Goal: Task Accomplishment & Management: Use online tool/utility

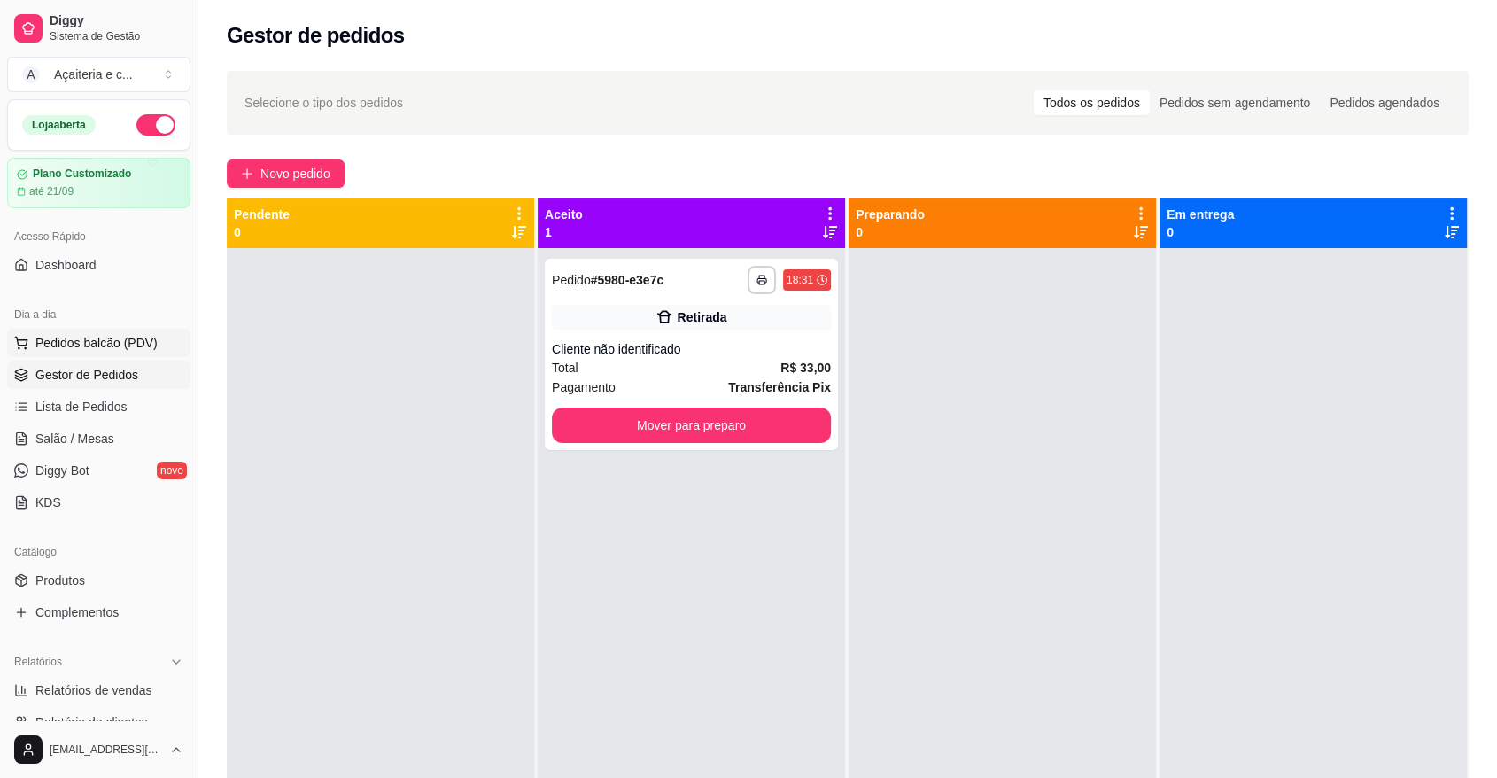
scroll to position [224, 0]
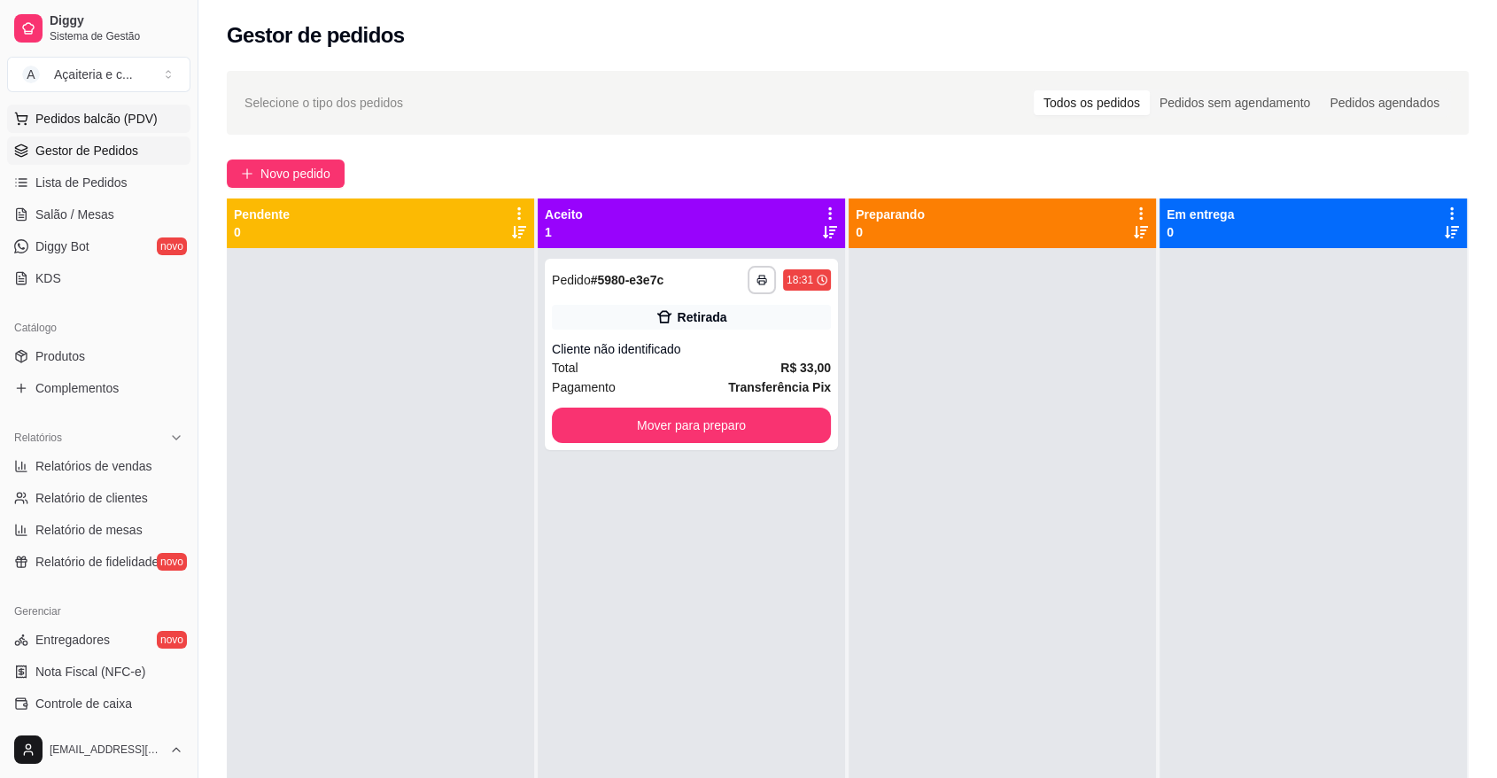
click at [128, 110] on span "Pedidos balcão (PDV)" at bounding box center [96, 119] width 122 height 18
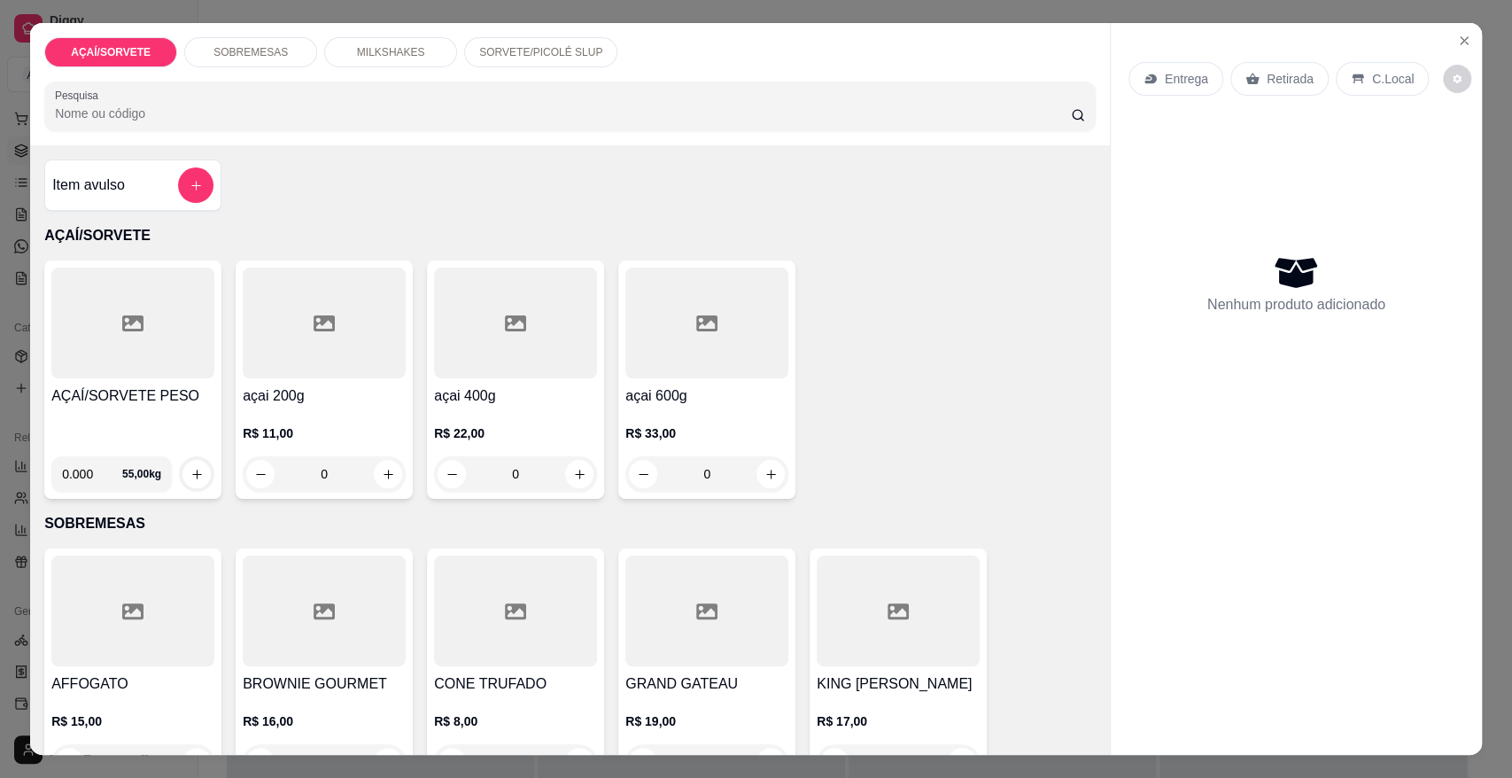
click at [74, 398] on h4 "AÇAÍ/SORVETE PESO" at bounding box center [132, 395] width 163 height 21
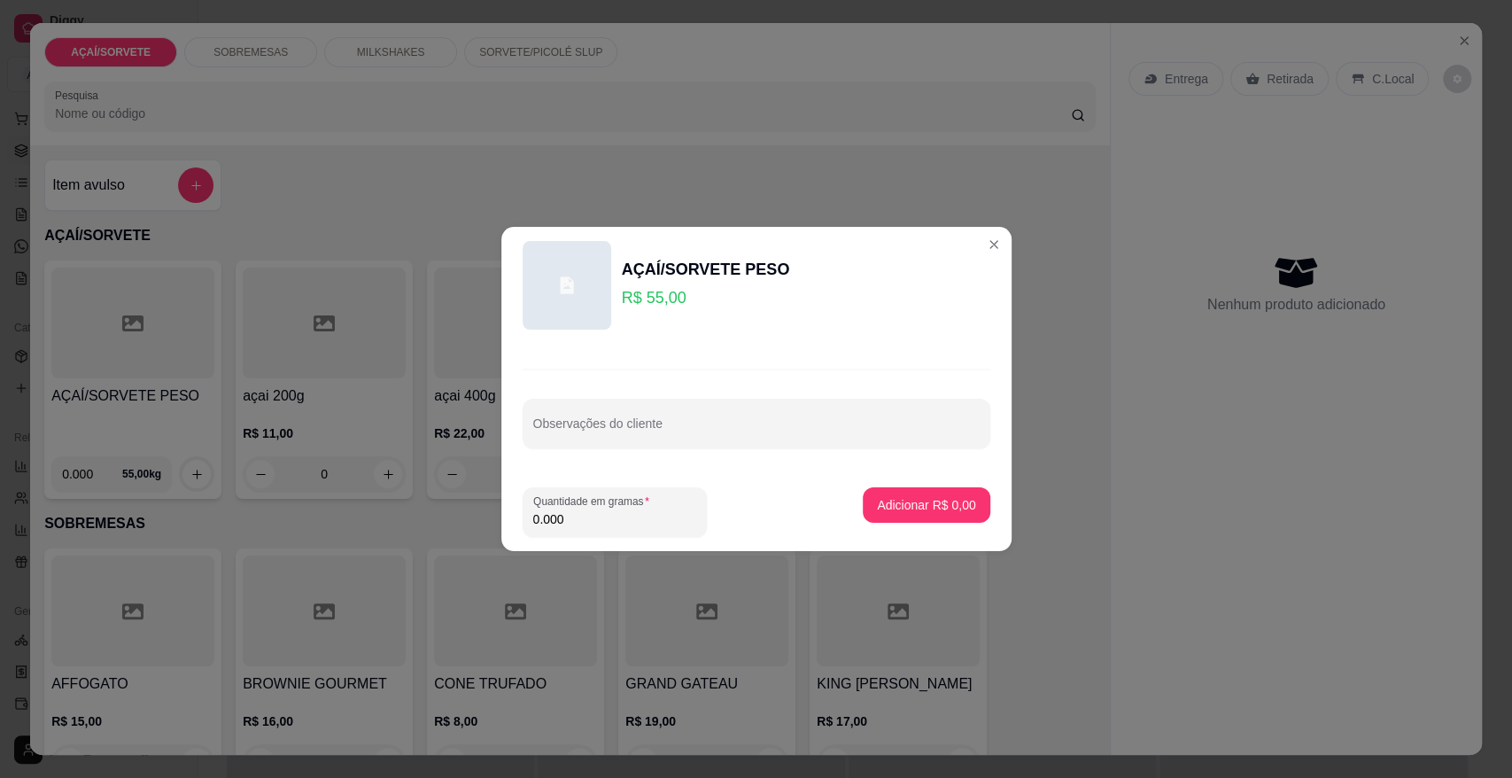
click at [659, 522] on input "0.000" at bounding box center [614, 519] width 163 height 18
type input "0.192"
click at [947, 510] on p "Adicionar R$ 10,56" at bounding box center [923, 504] width 103 height 17
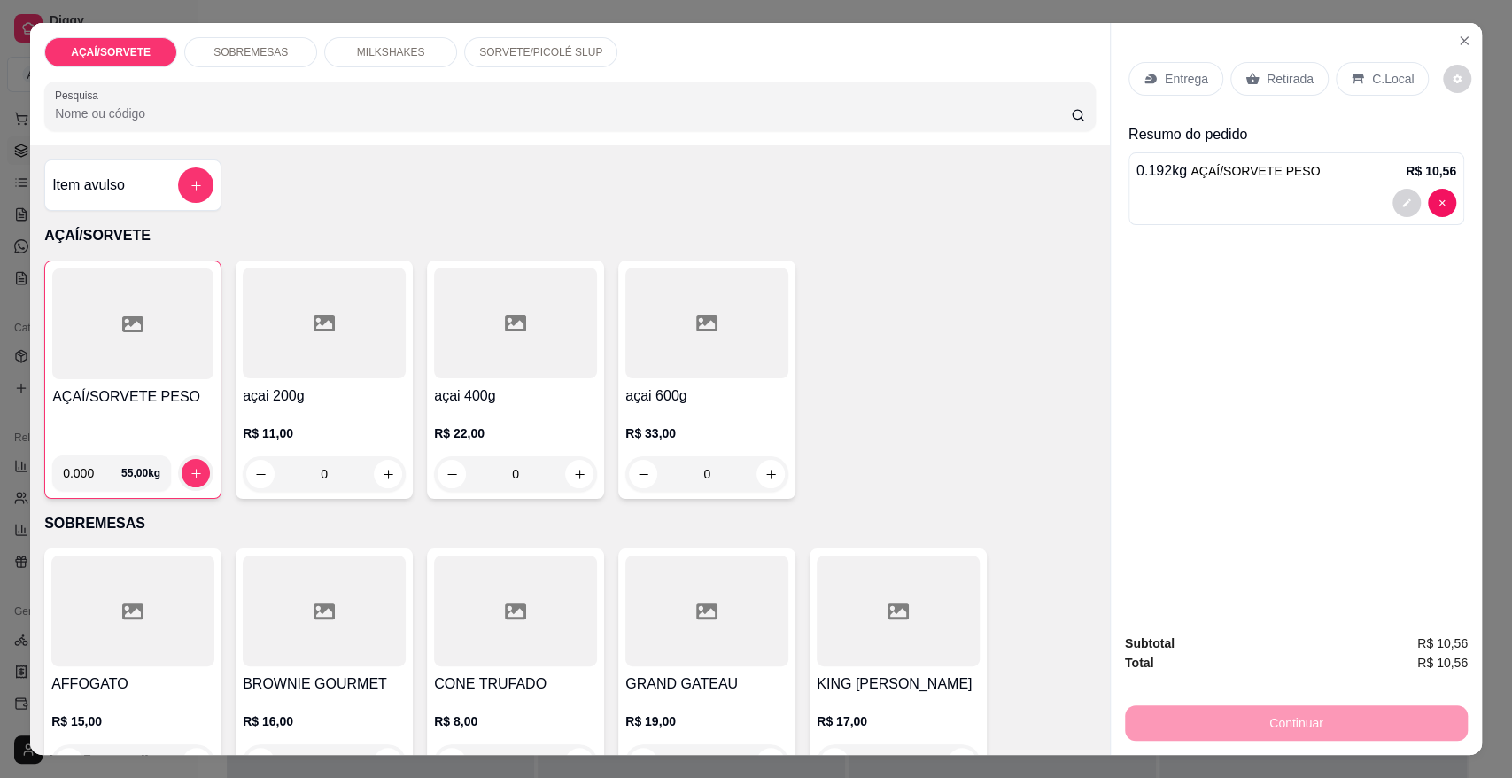
click at [1244, 87] on div "Retirada" at bounding box center [1280, 79] width 98 height 34
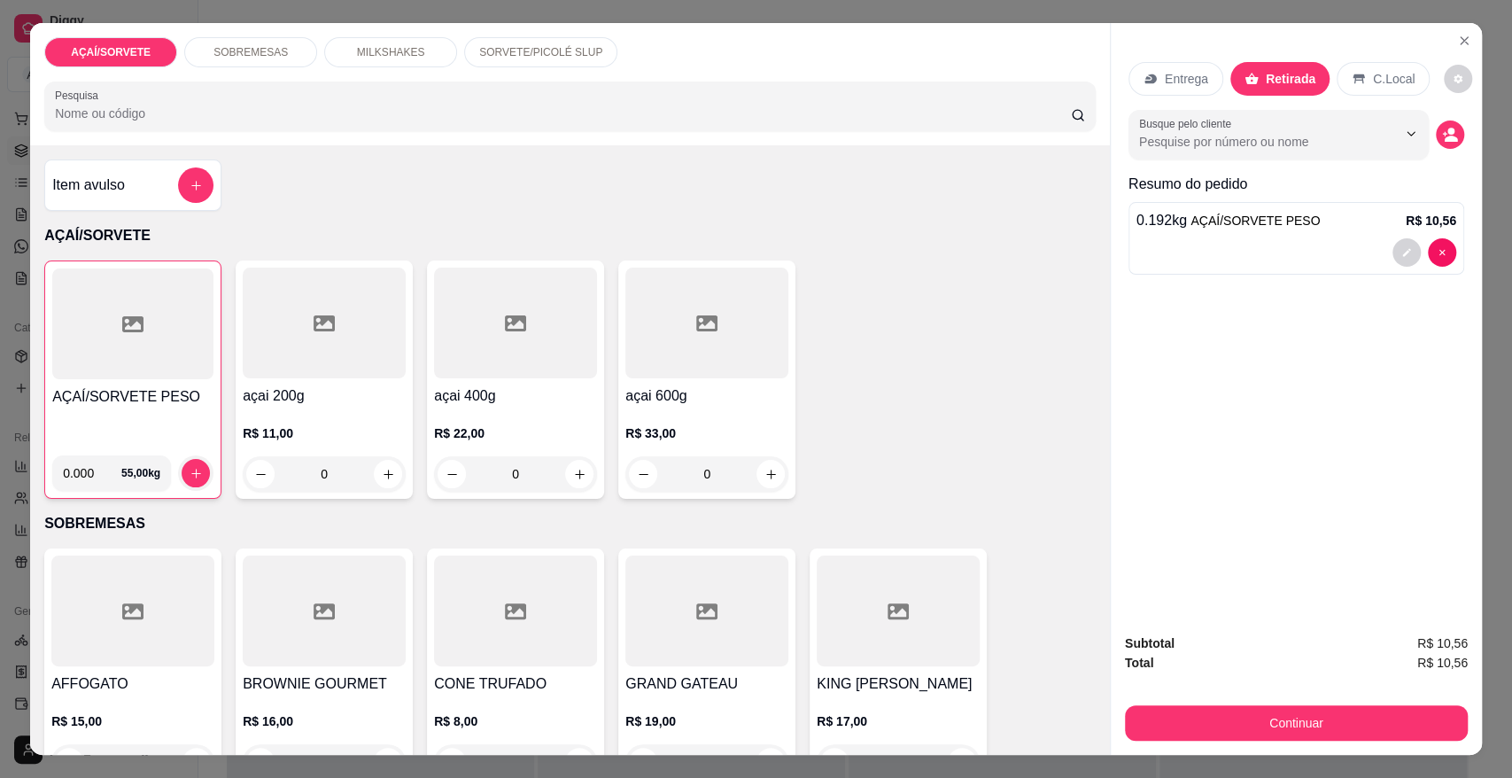
click at [1205, 756] on div "AÇAÍ/SORVETE SOBREMESAS MILKSHAKES SORVETE/PICOLÉ SLUP Pesquisa Item avulso AÇA…" at bounding box center [756, 389] width 1512 height 778
click at [1182, 733] on button "Continuar" at bounding box center [1296, 722] width 343 height 35
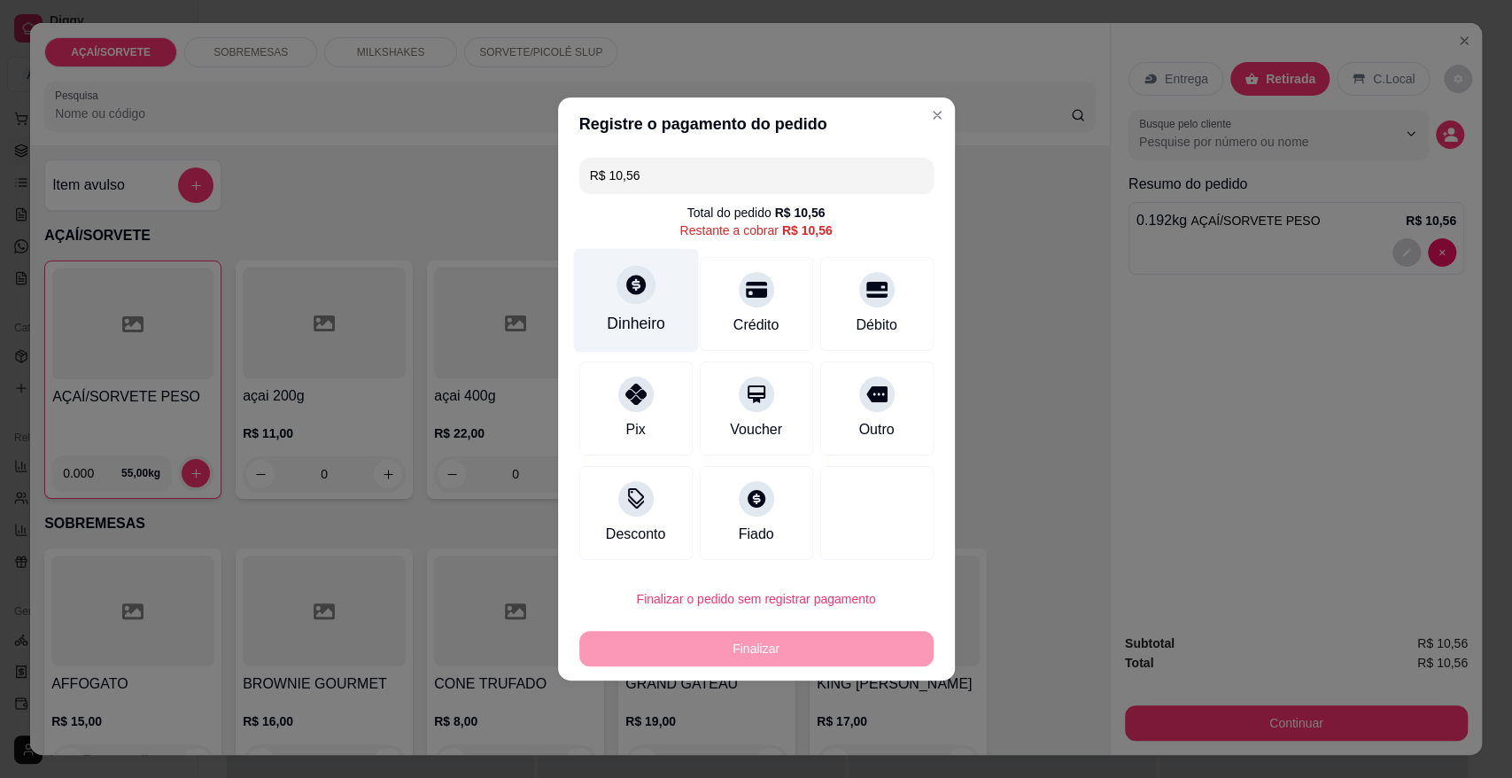
click at [647, 273] on div at bounding box center [636, 284] width 39 height 39
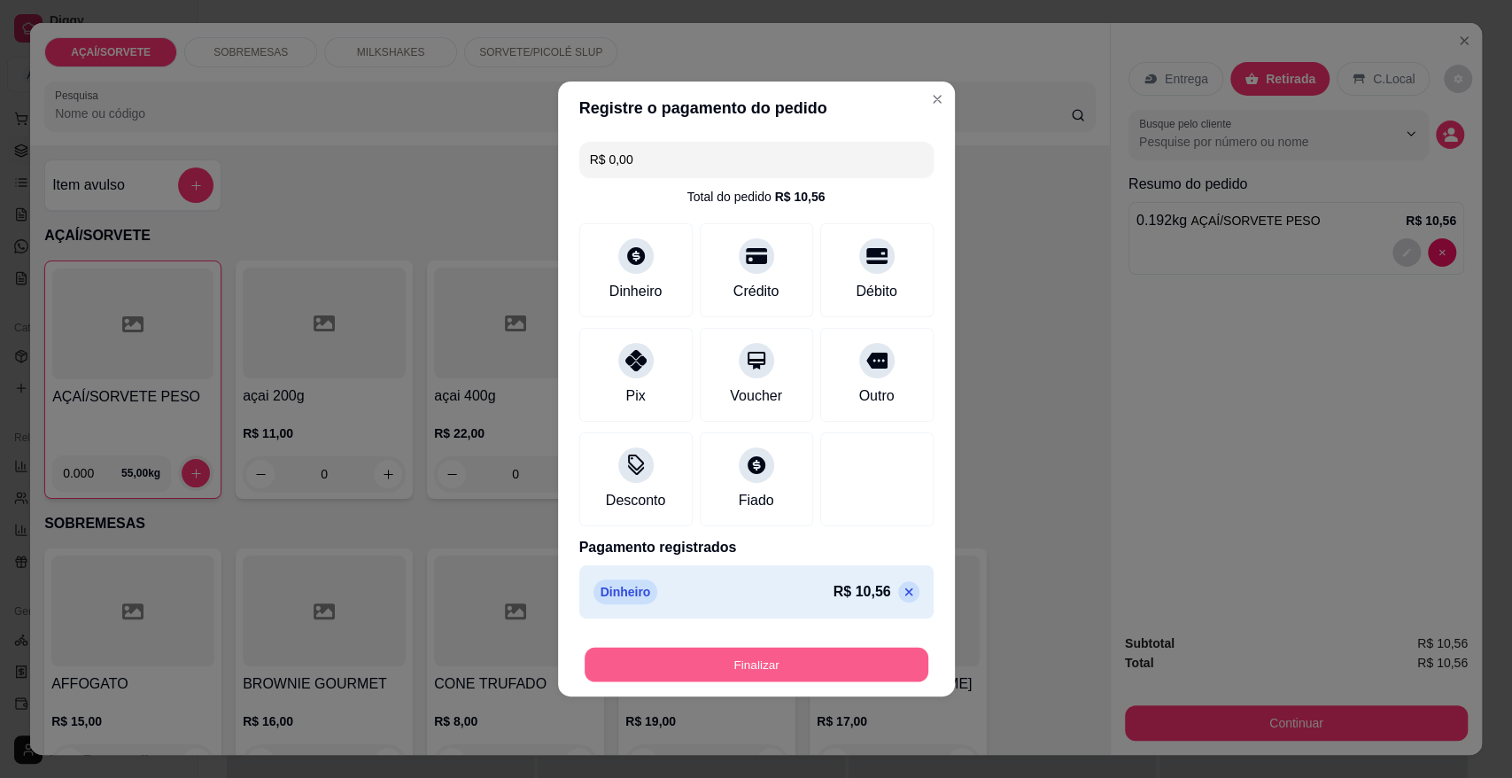
click at [801, 658] on button "Finalizar" at bounding box center [757, 665] width 344 height 35
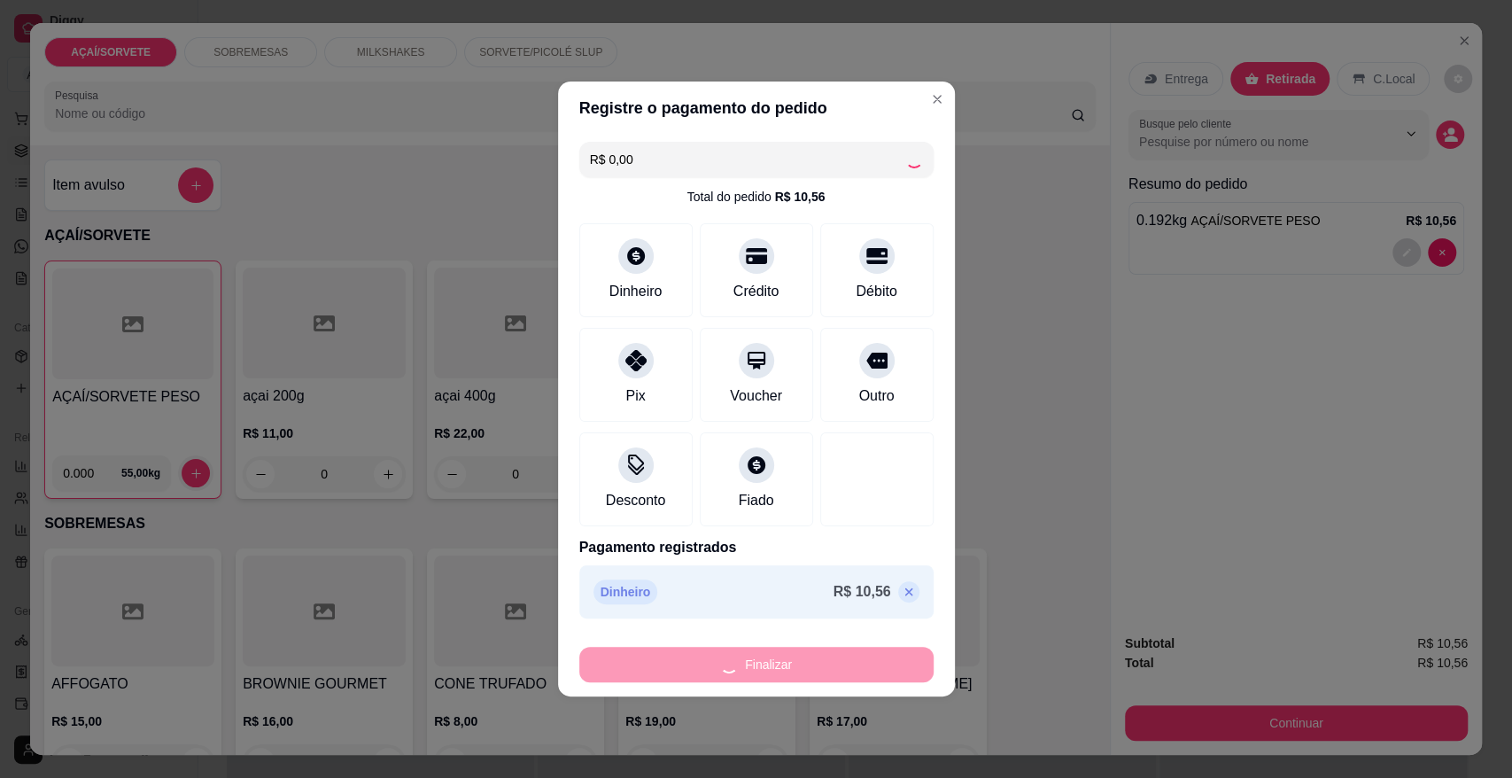
type input "-R$ 10,56"
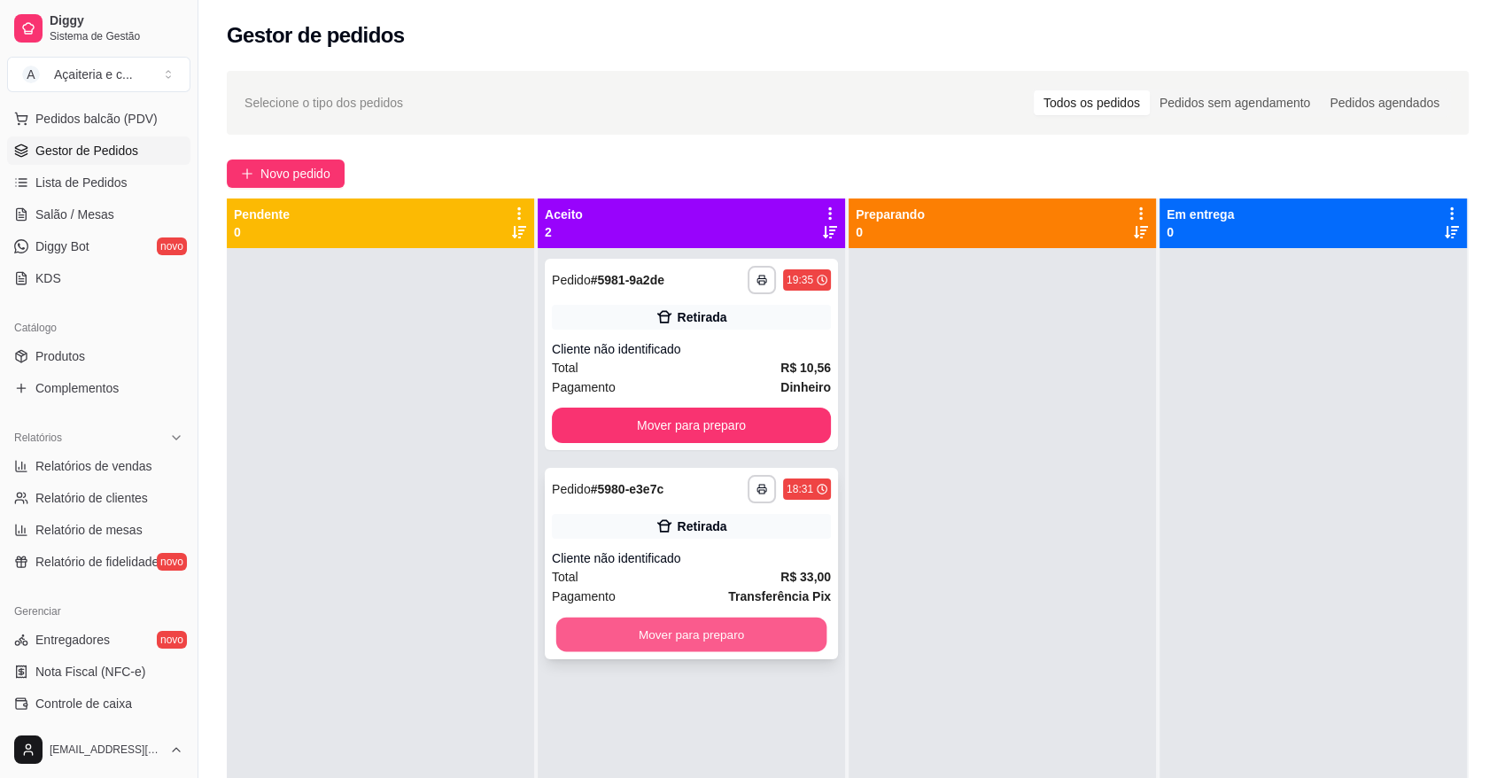
click at [791, 647] on button "Mover para preparo" at bounding box center [691, 634] width 271 height 35
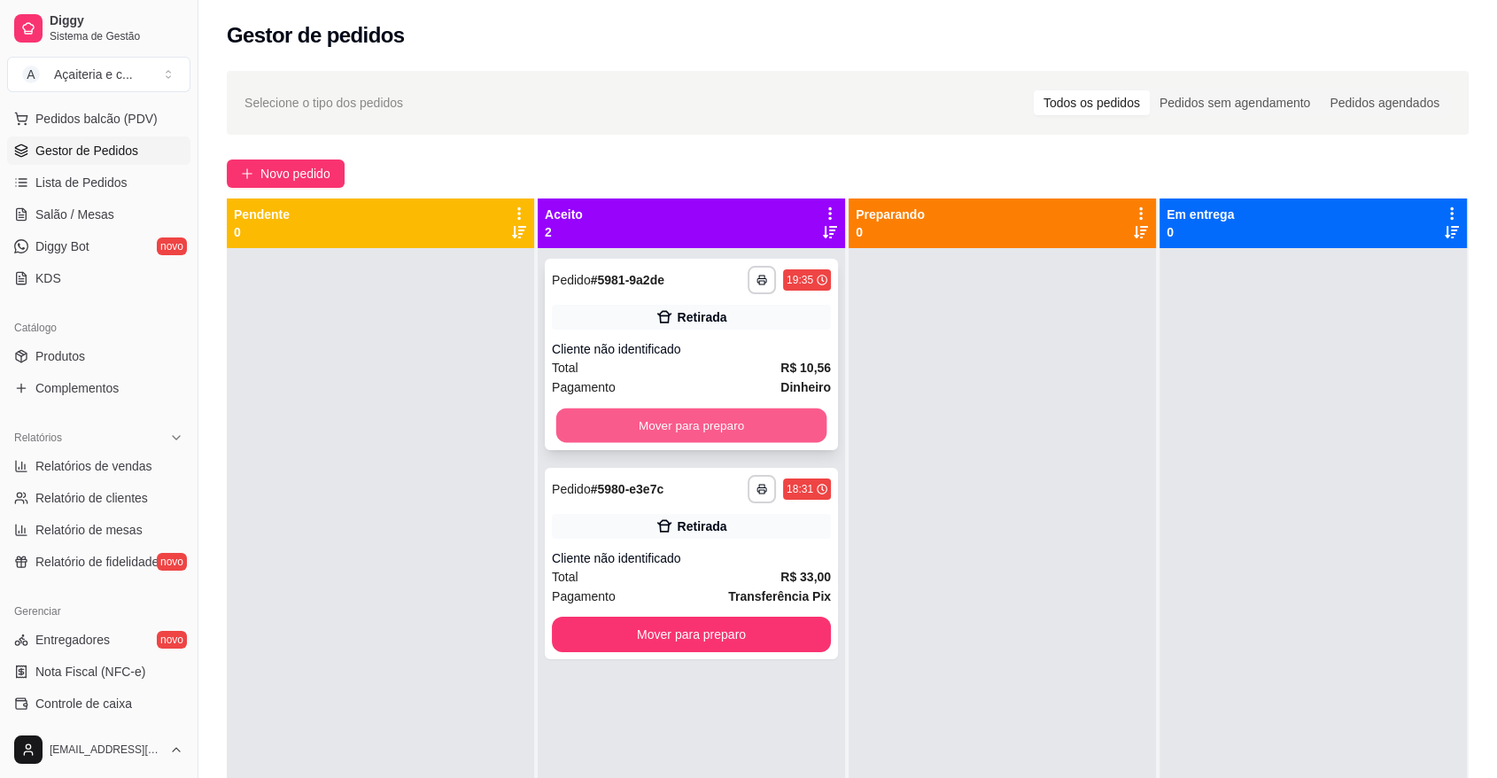
click at [732, 417] on button "Mover para preparo" at bounding box center [691, 425] width 271 height 35
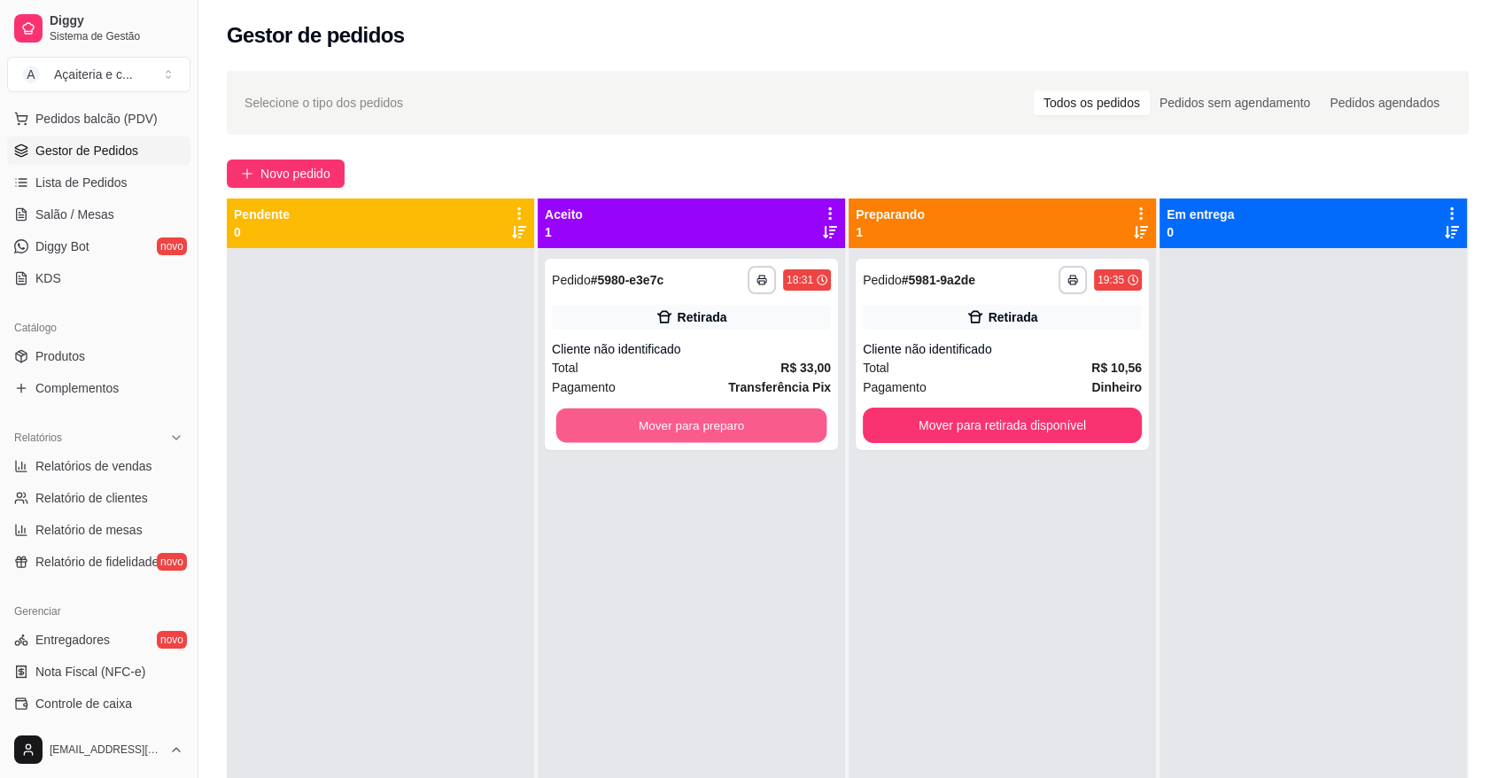
click at [732, 417] on button "Mover para preparo" at bounding box center [691, 425] width 271 height 35
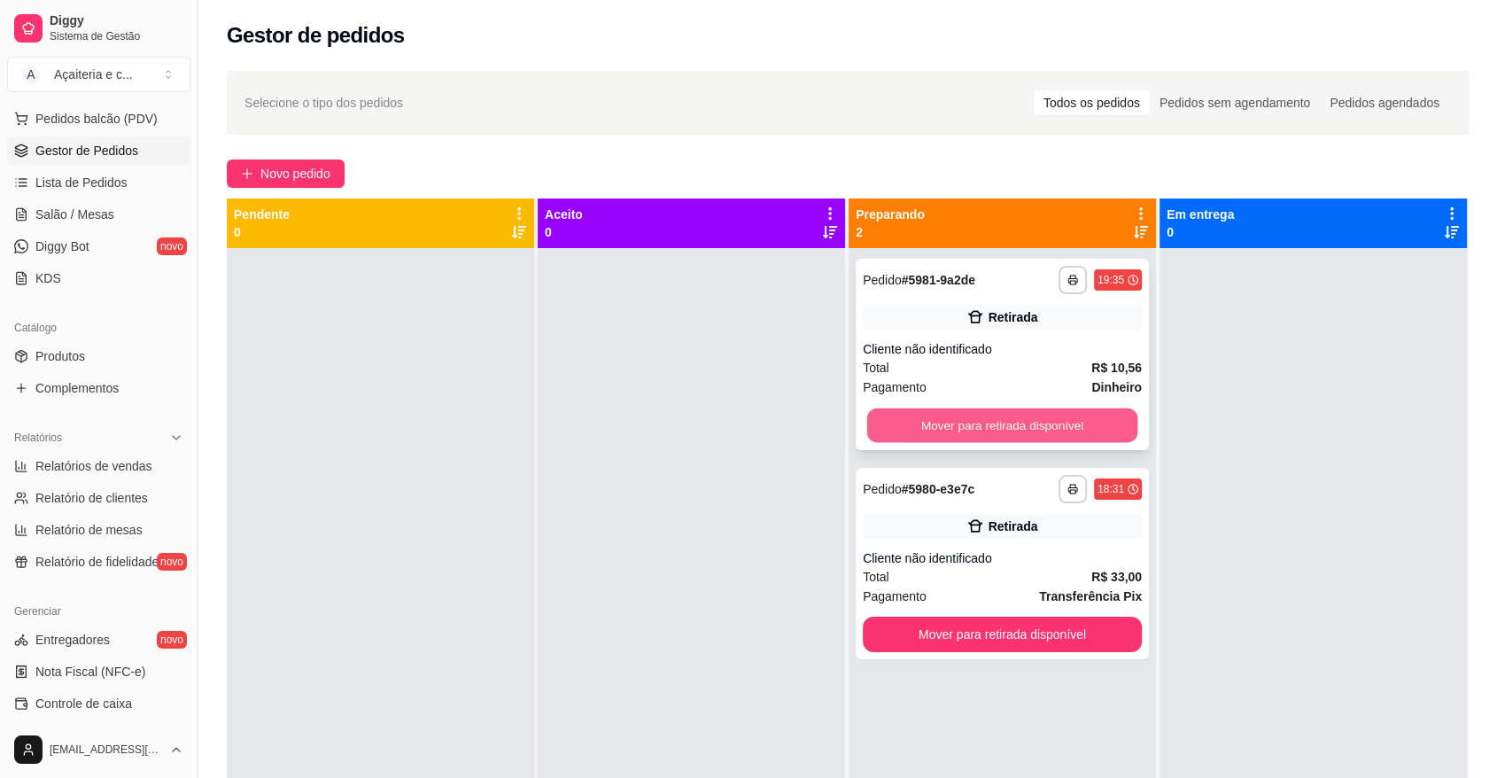
click at [932, 419] on button "Mover para retirada disponível" at bounding box center [1002, 425] width 271 height 35
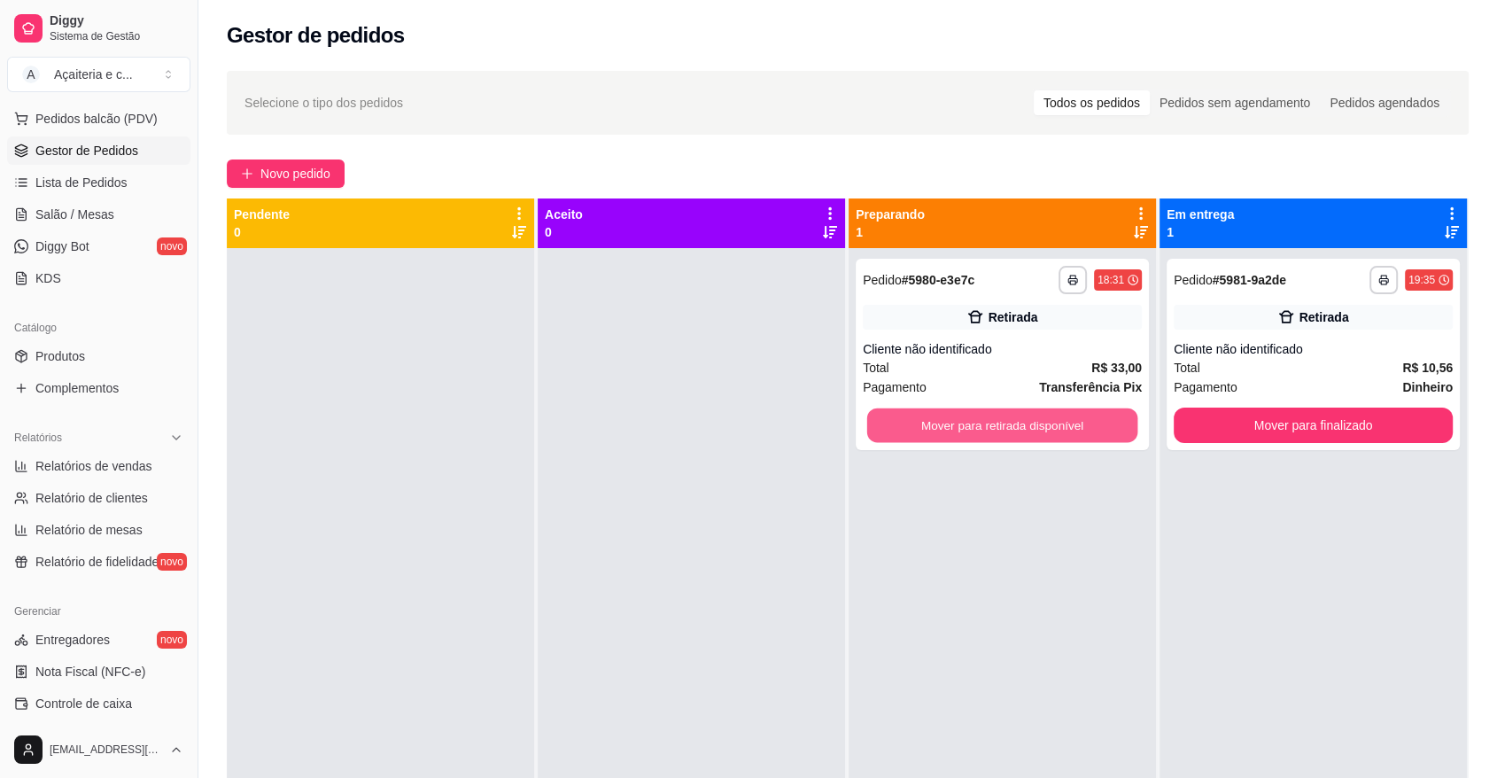
click at [932, 419] on button "Mover para retirada disponível" at bounding box center [1002, 425] width 271 height 35
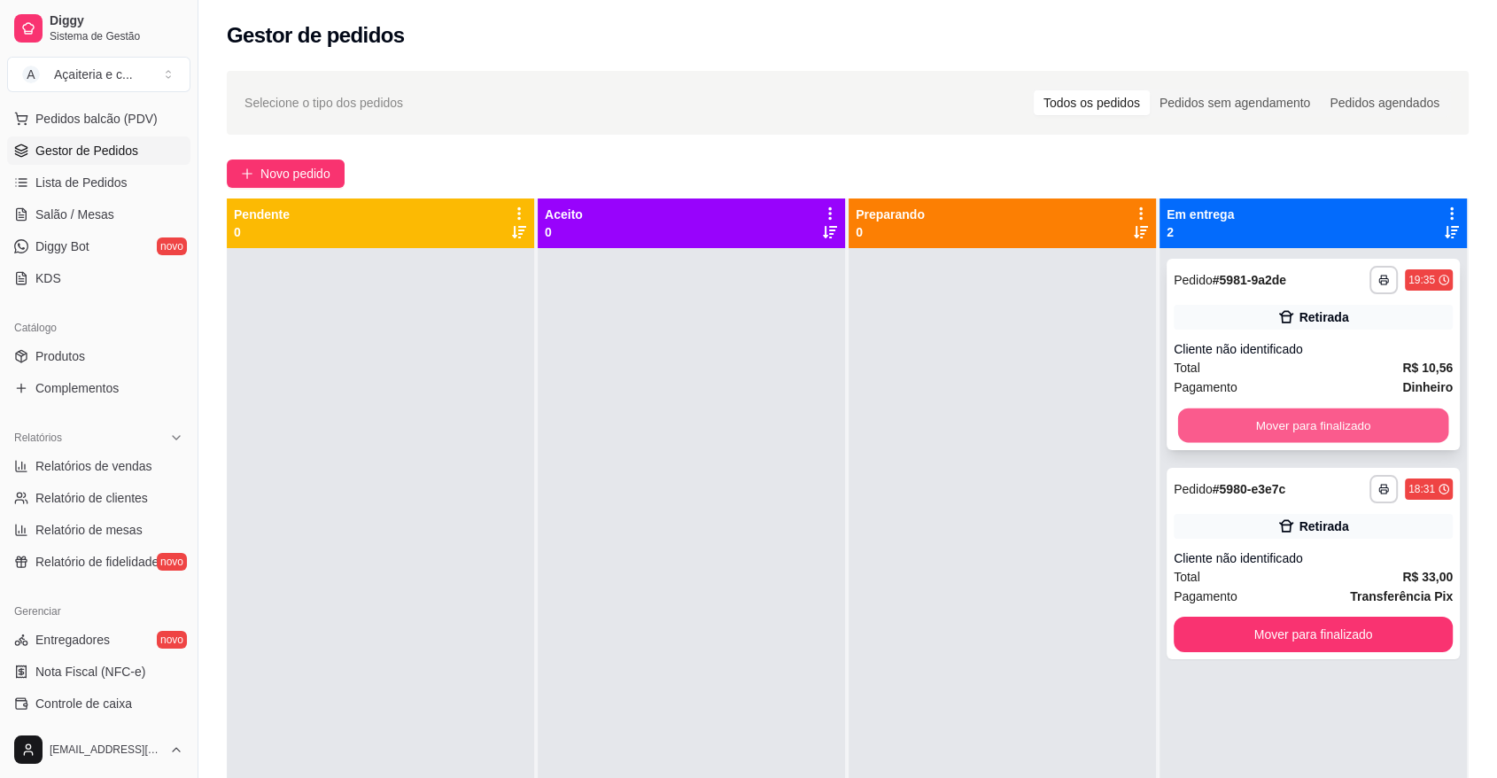
click at [1204, 429] on button "Mover para finalizado" at bounding box center [1313, 425] width 271 height 35
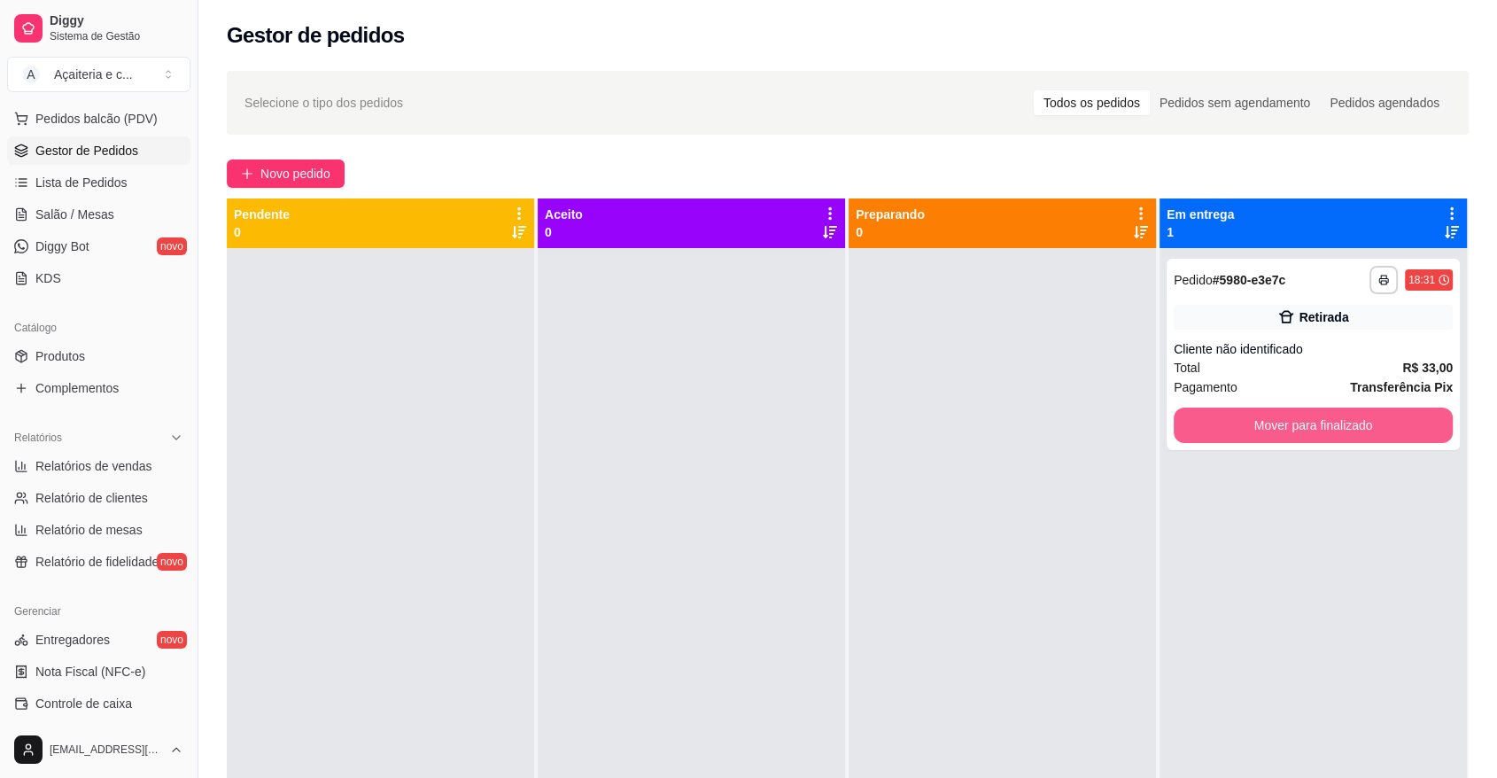
click at [1204, 429] on button "Mover para finalizado" at bounding box center [1313, 425] width 279 height 35
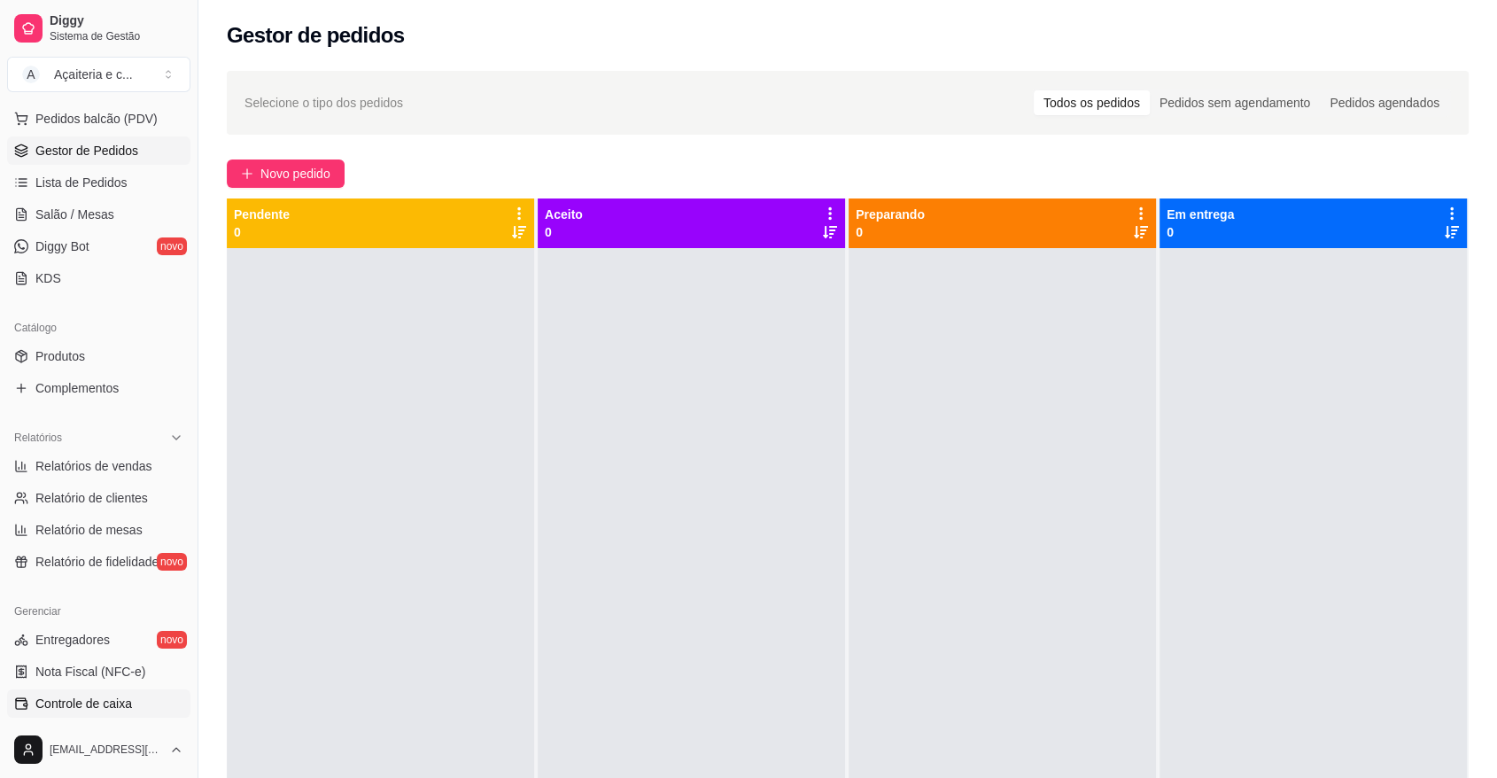
click at [135, 692] on link "Controle de caixa" at bounding box center [98, 703] width 183 height 28
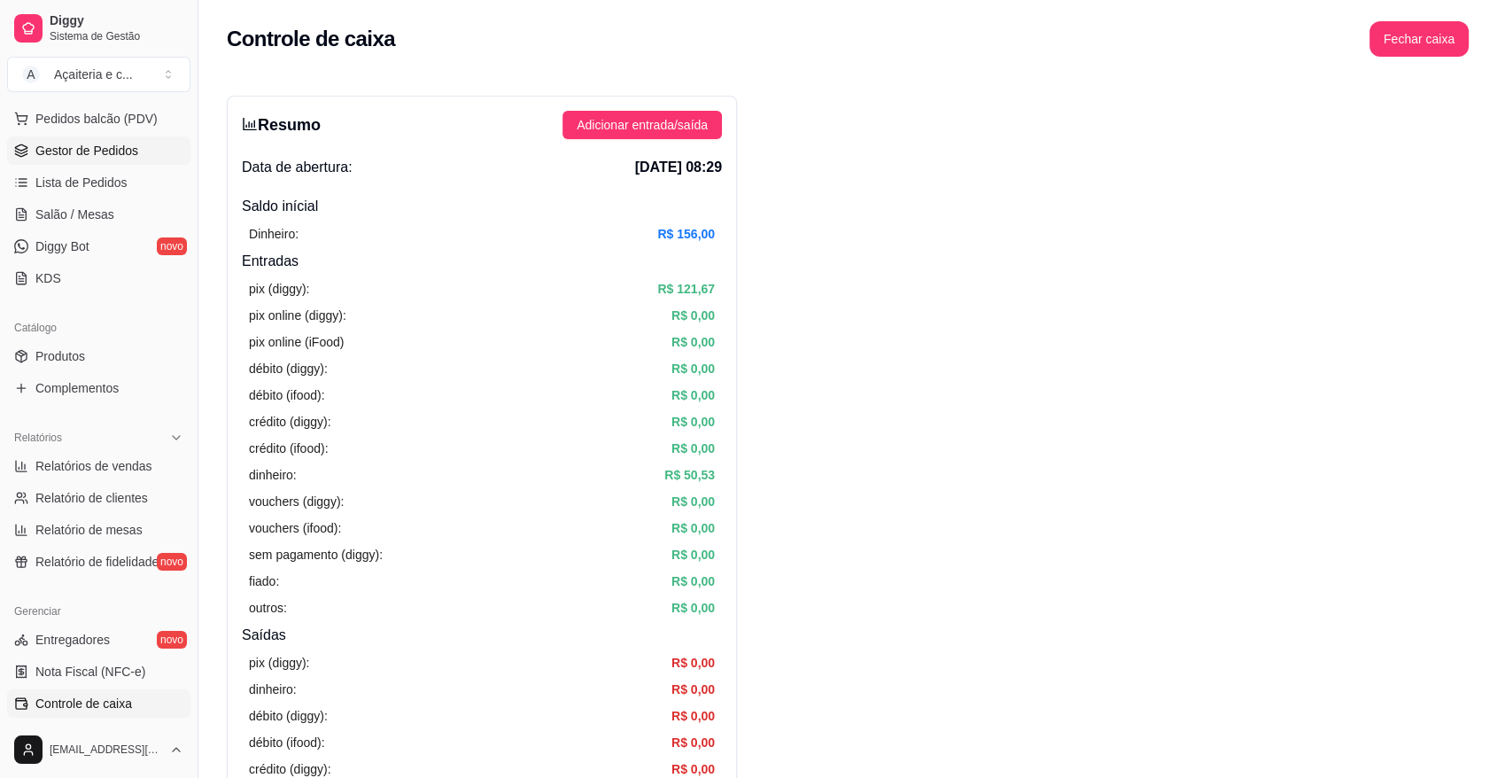
click at [86, 149] on span "Gestor de Pedidos" at bounding box center [86, 151] width 103 height 18
